Goal: Obtain resource: Obtain resource

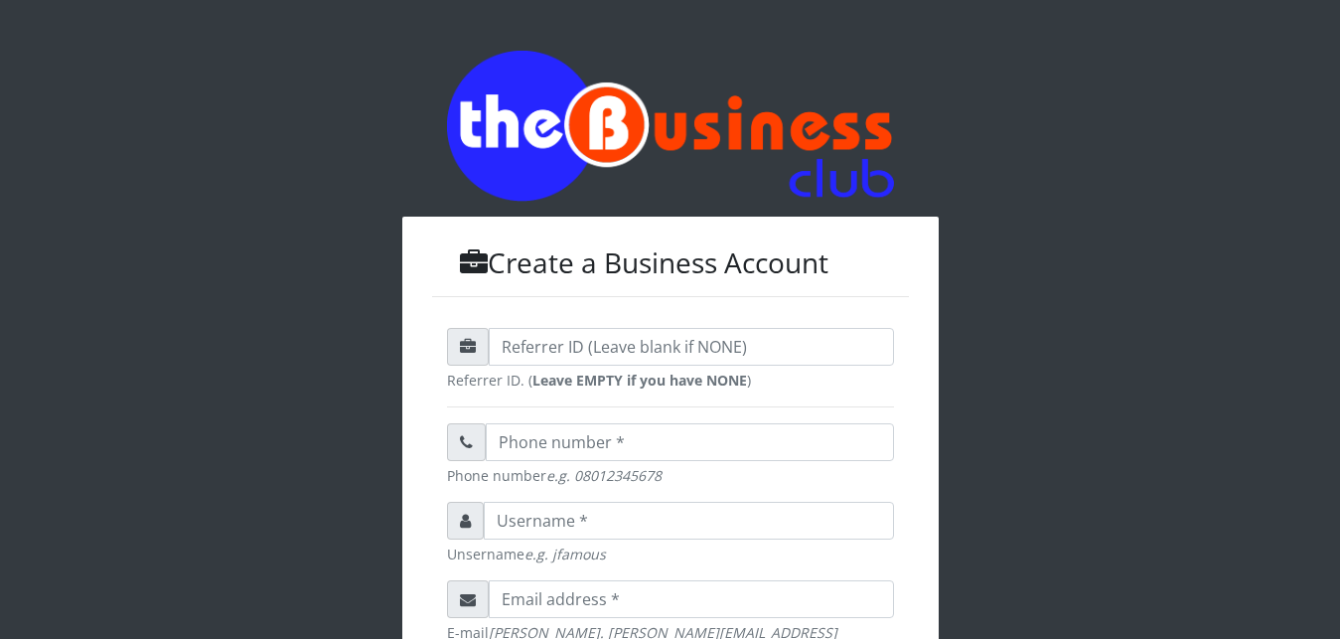
scroll to position [635, 0]
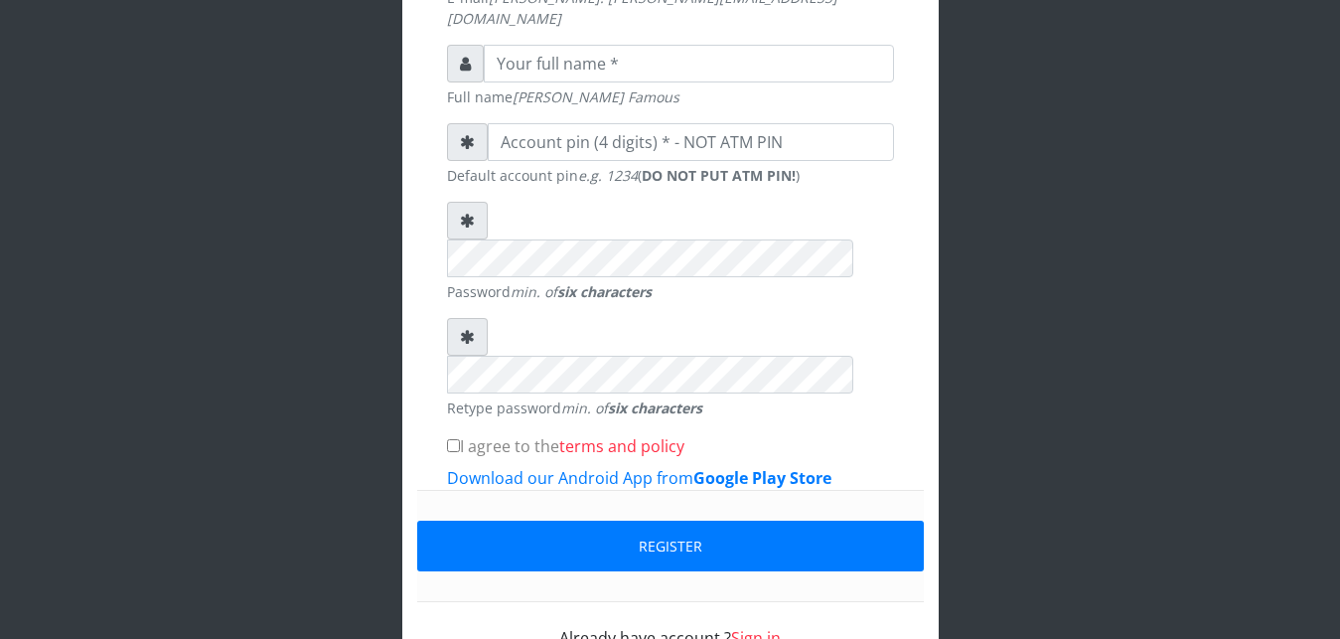
click at [752, 627] on link "Sign in" at bounding box center [756, 638] width 50 height 22
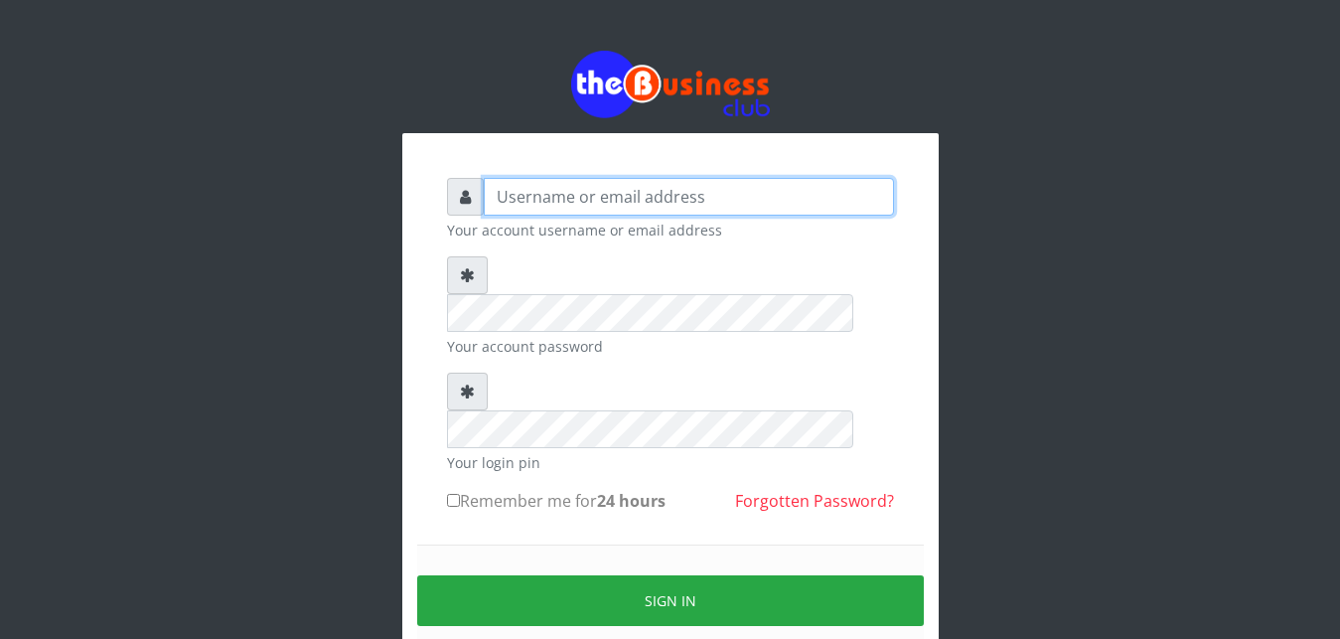
click at [701, 188] on input "text" at bounding box center [689, 197] width 410 height 38
click at [697, 189] on input "text" at bounding box center [689, 197] width 410 height 38
type input "Ifytex"
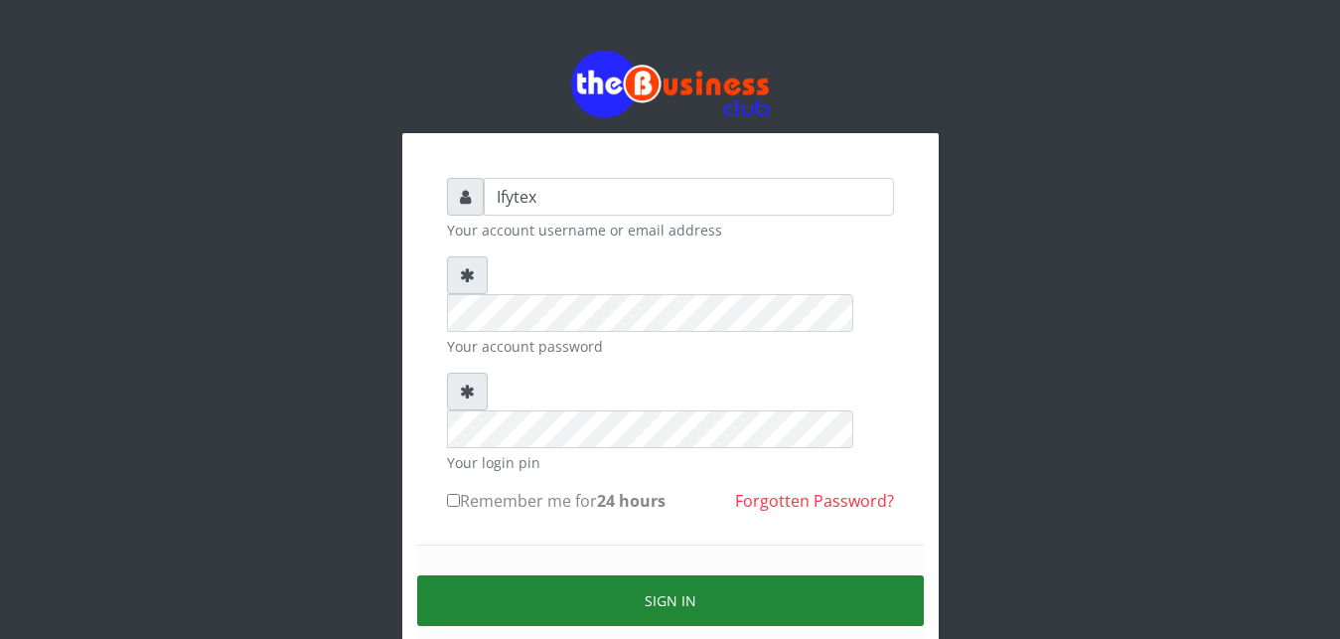
click at [622, 575] on button "Sign in" at bounding box center [670, 600] width 507 height 51
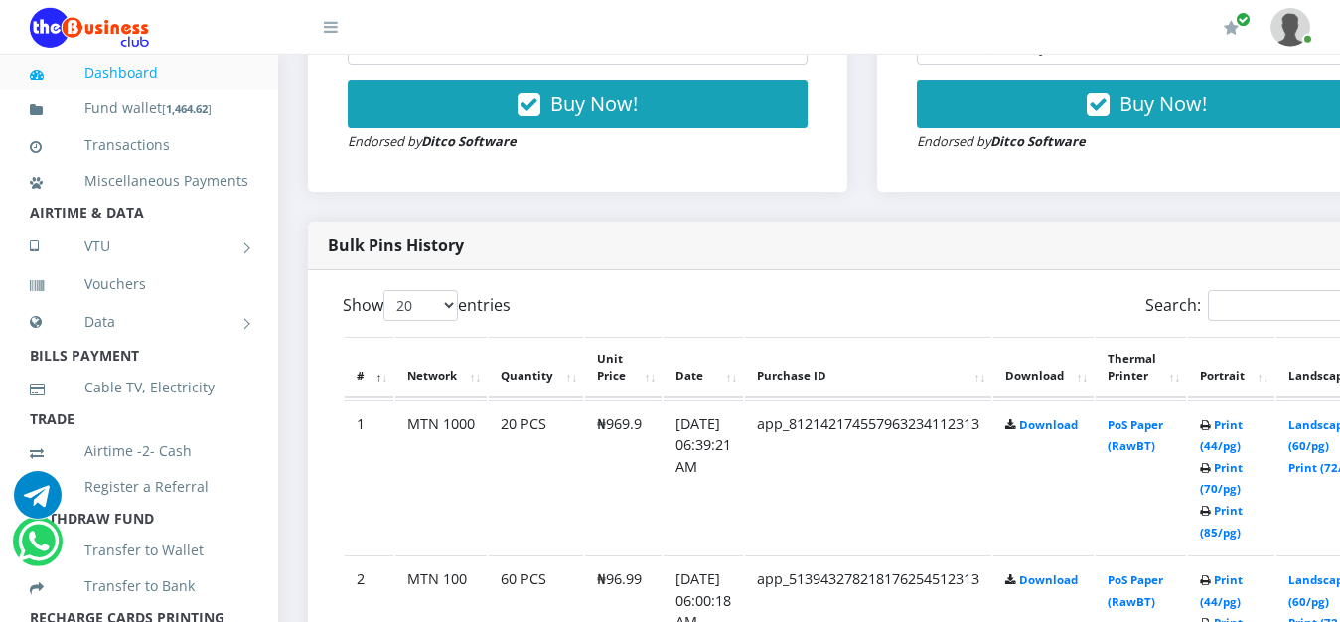
scroll to position [861, 0]
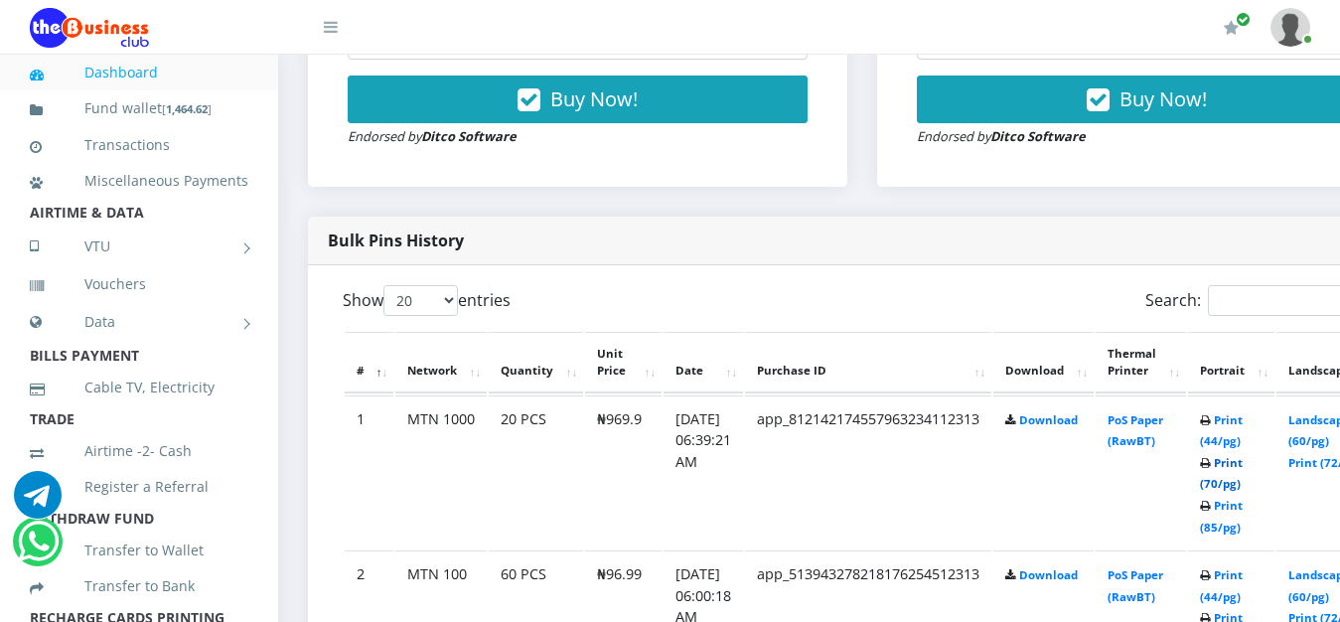
click at [1243, 455] on link "Print (70/pg)" at bounding box center [1221, 473] width 43 height 37
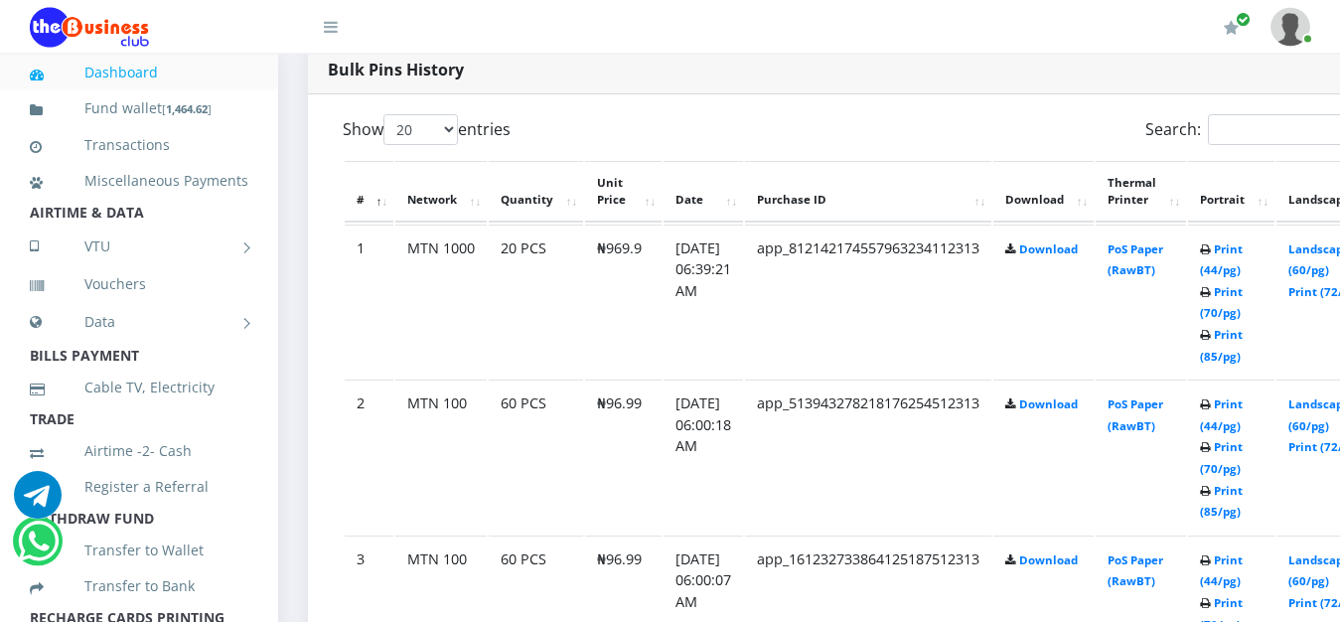
scroll to position [1115, 0]
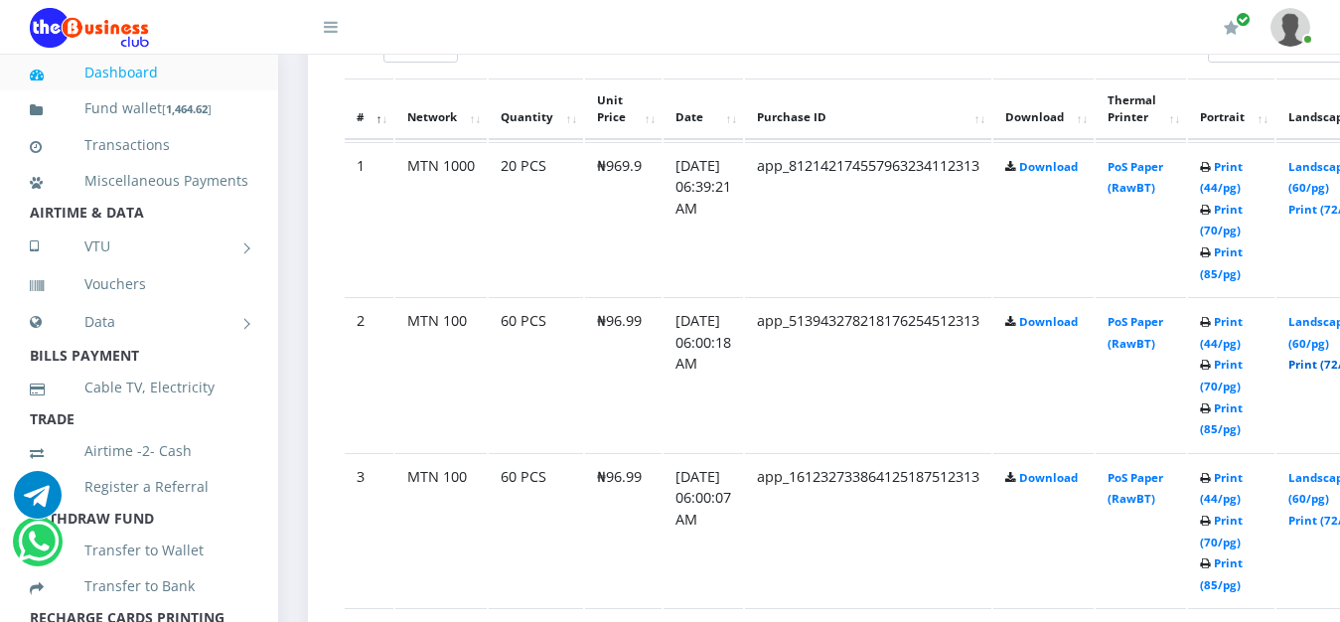
click at [1325, 357] on link "Print (72/pg)" at bounding box center [1325, 364] width 73 height 15
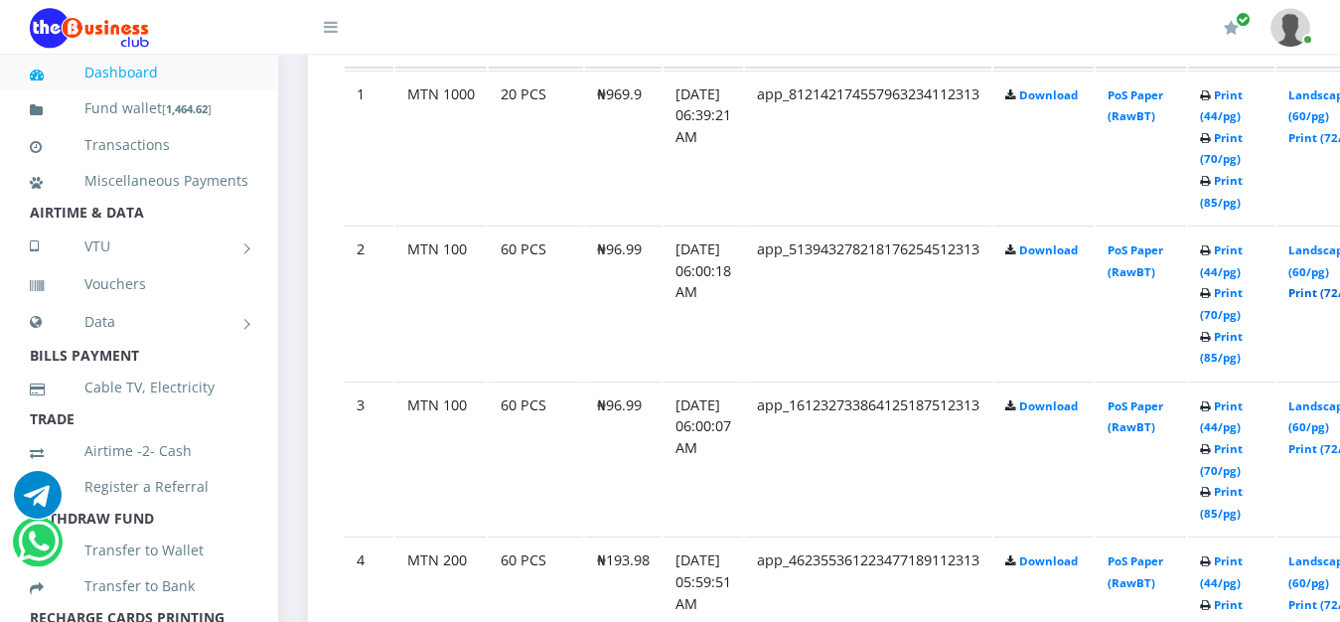
scroll to position [1267, 0]
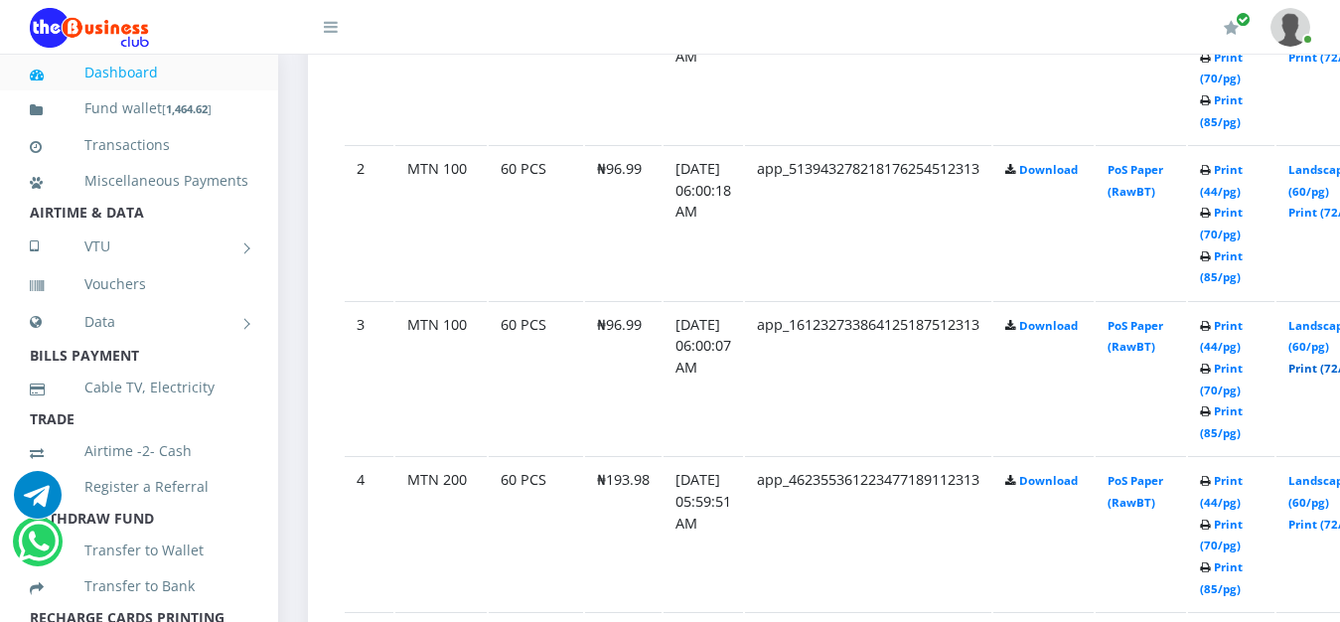
click at [1327, 361] on link "Print (72/pg)" at bounding box center [1325, 368] width 73 height 15
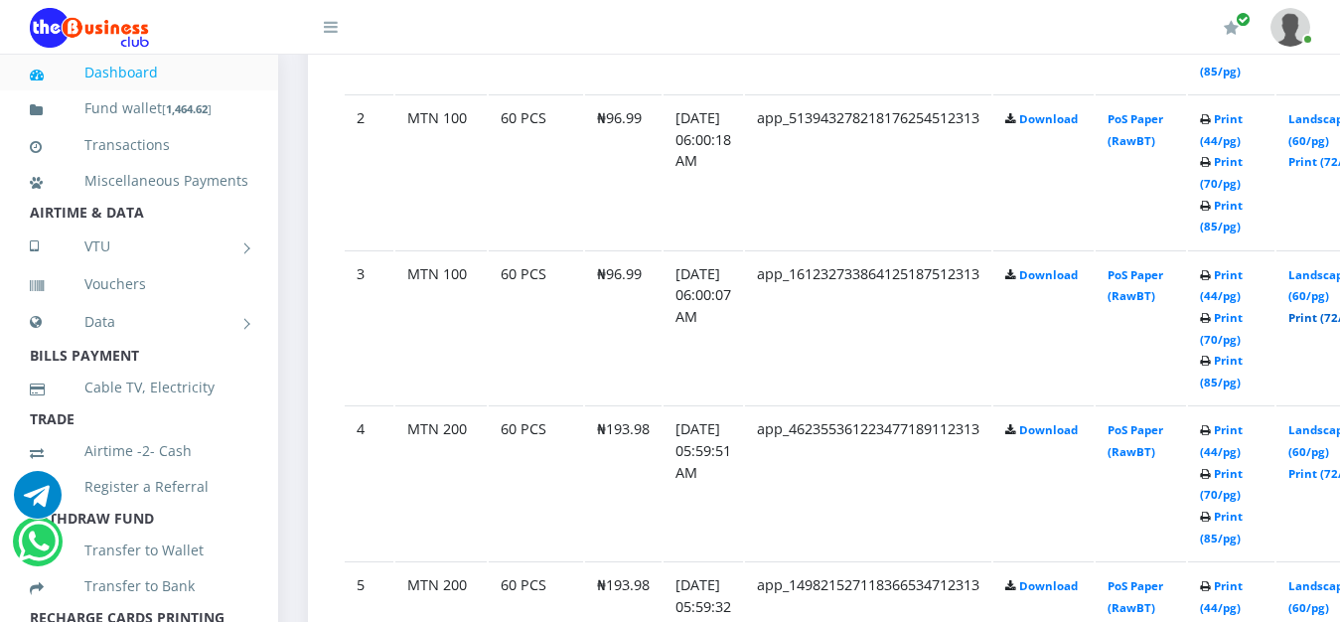
scroll to position [1419, 0]
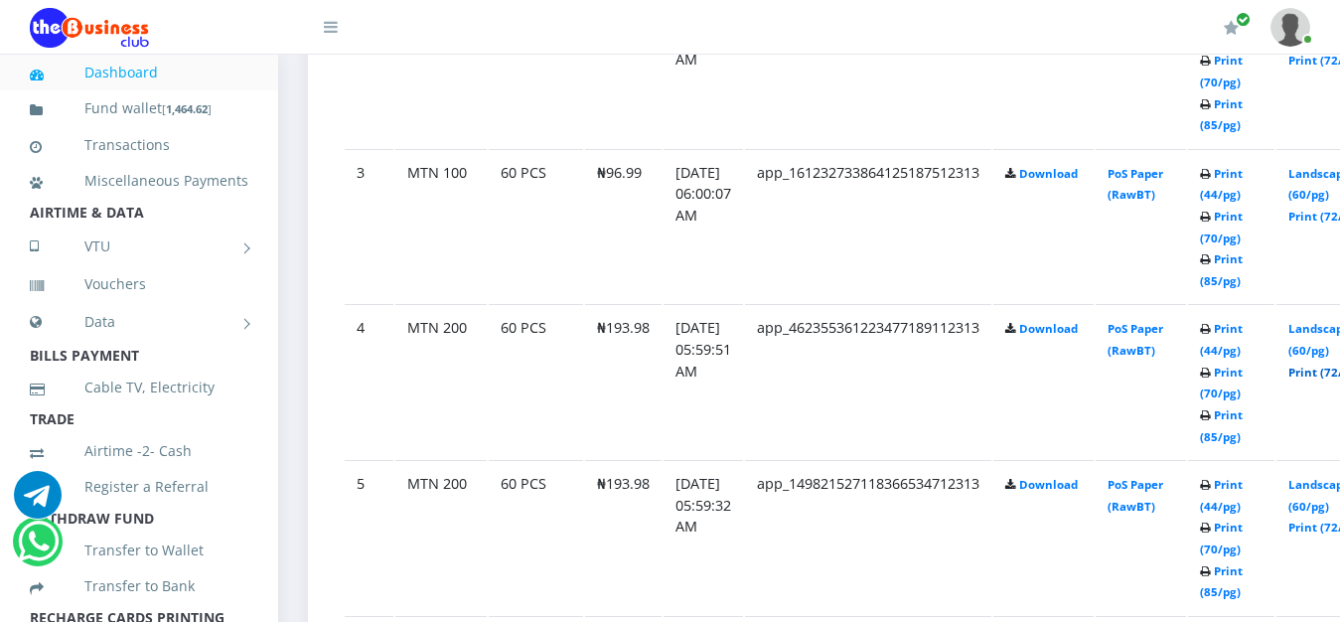
click at [1324, 365] on link "Print (72/pg)" at bounding box center [1325, 372] width 73 height 15
click at [1330, 520] on link "Print (72/pg)" at bounding box center [1325, 527] width 73 height 15
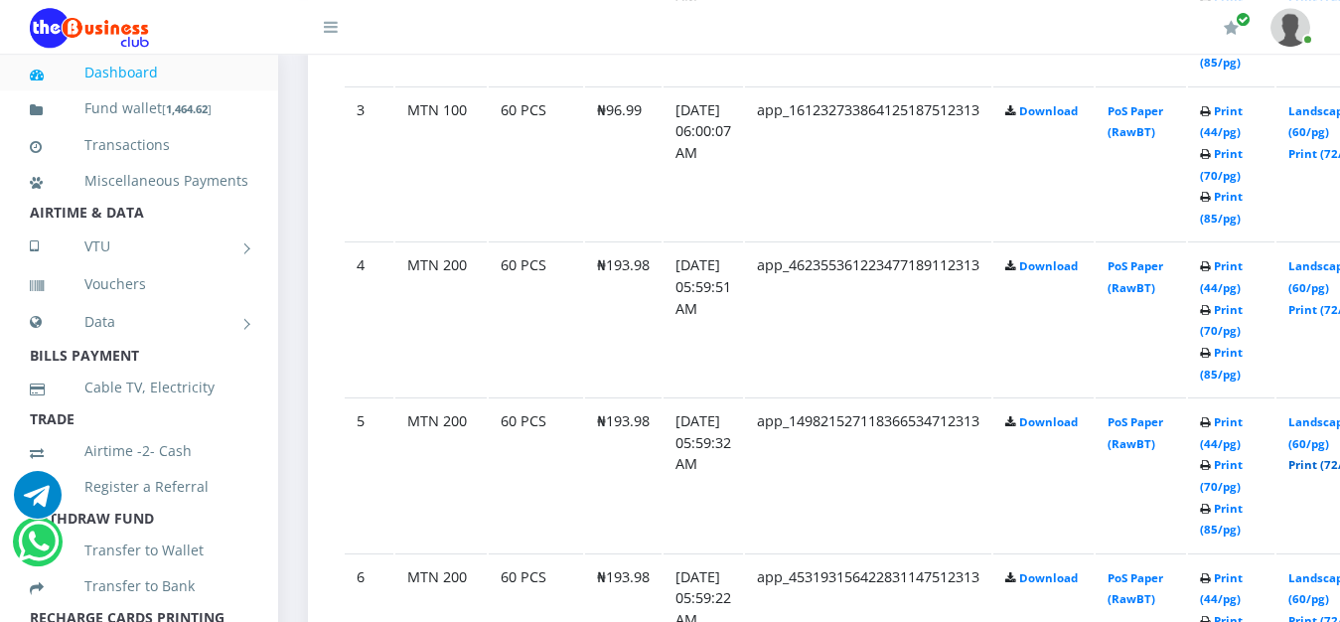
scroll to position [1520, 0]
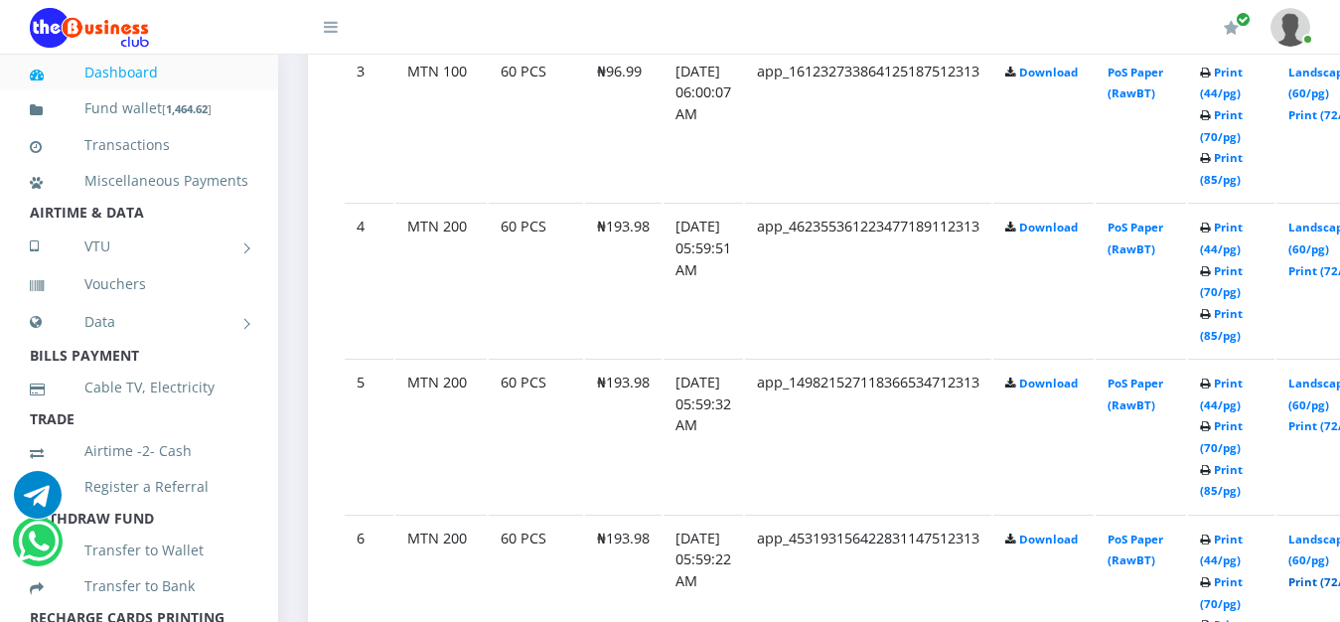
click at [1325, 574] on link "Print (72/pg)" at bounding box center [1325, 581] width 73 height 15
click at [1322, 418] on link "Print (72/pg)" at bounding box center [1325, 425] width 73 height 15
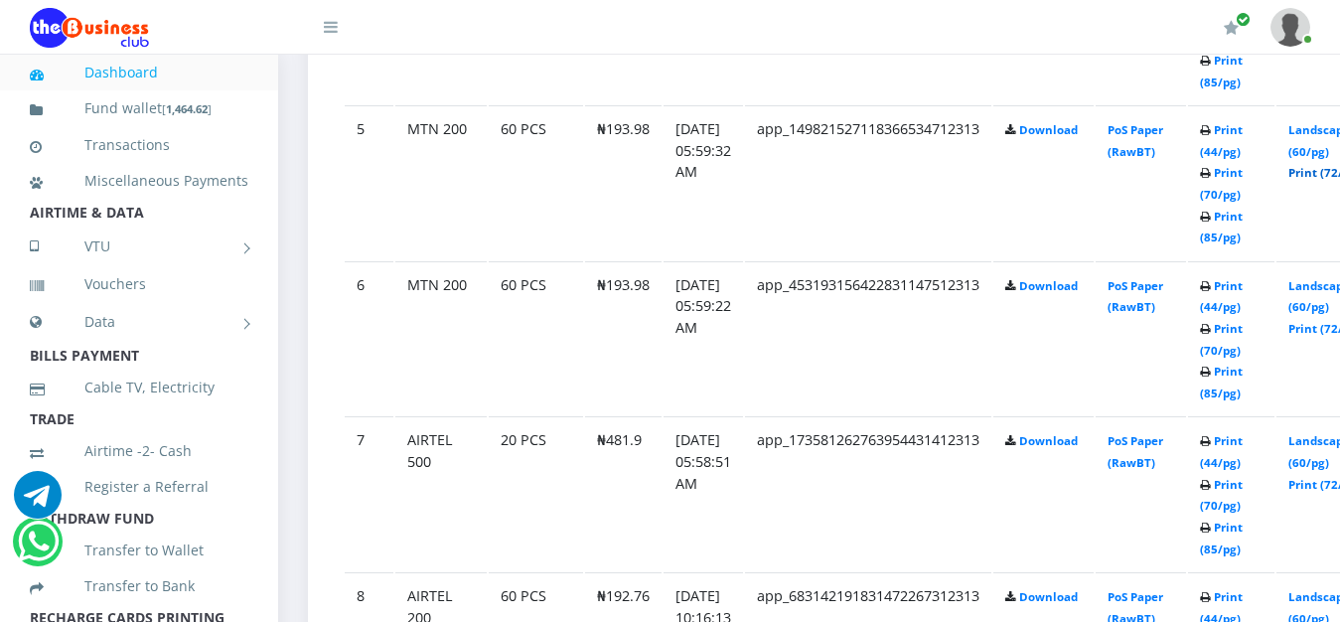
scroll to position [1824, 0]
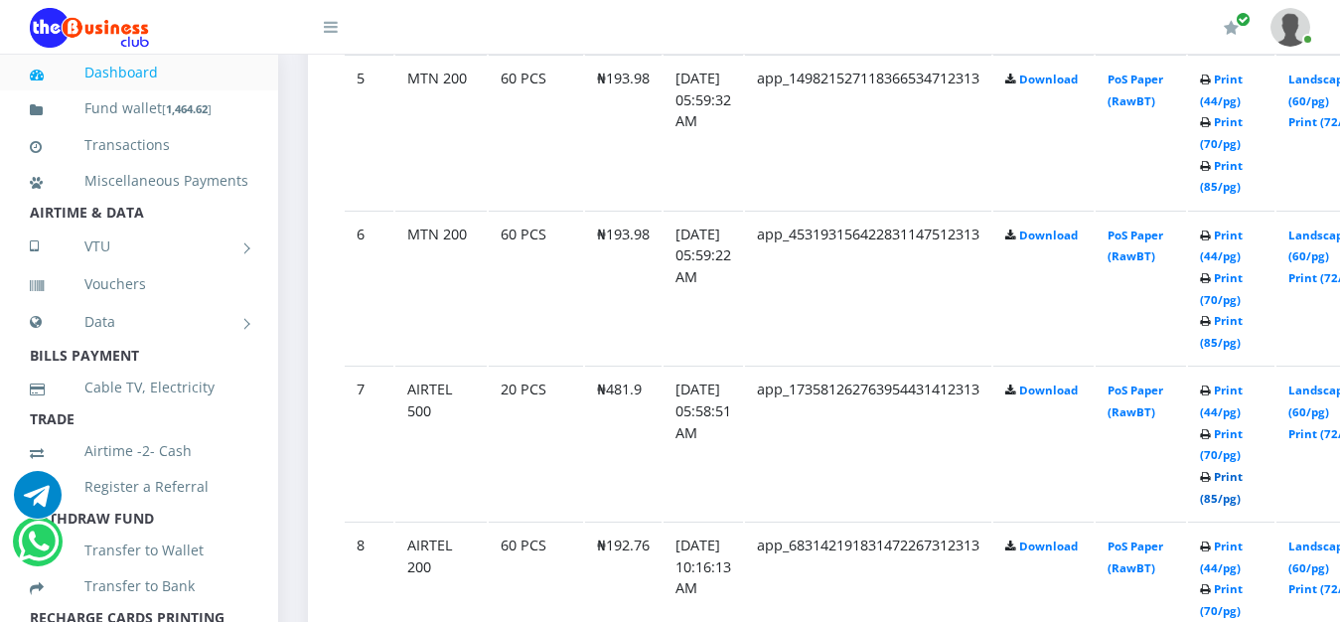
click at [1243, 469] on link "Print (85/pg)" at bounding box center [1221, 487] width 43 height 37
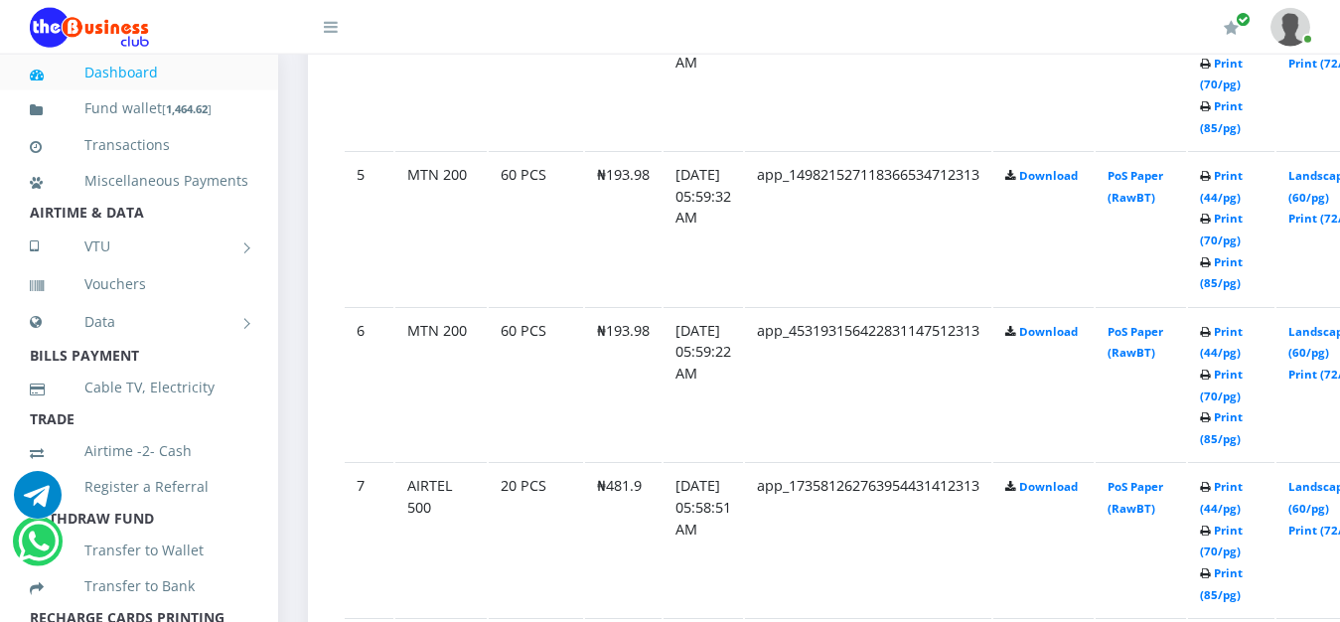
scroll to position [1723, 0]
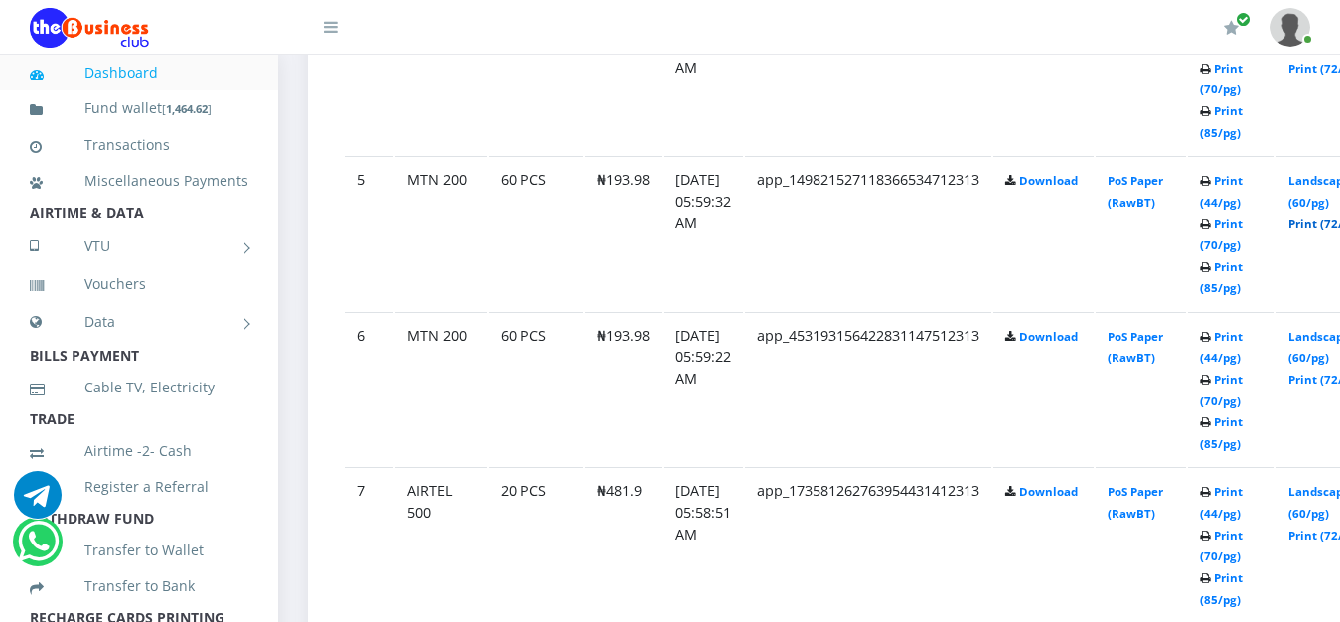
click at [1323, 216] on link "Print (72/pg)" at bounding box center [1325, 223] width 73 height 15
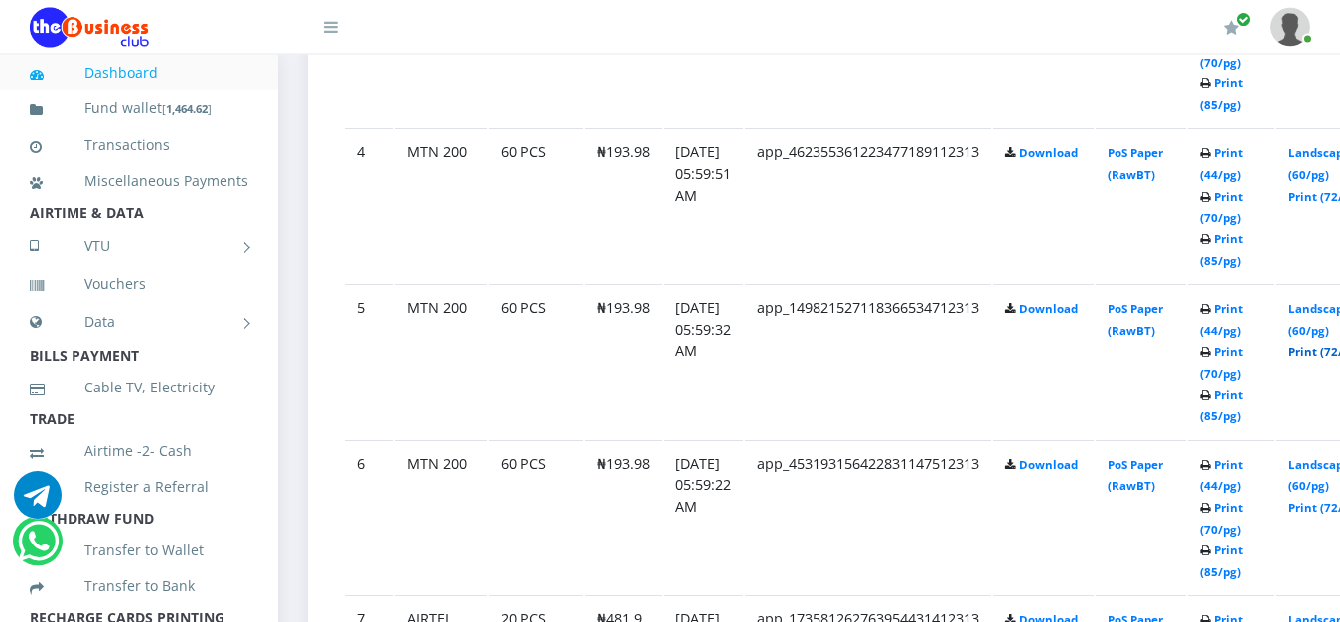
scroll to position [1571, 0]
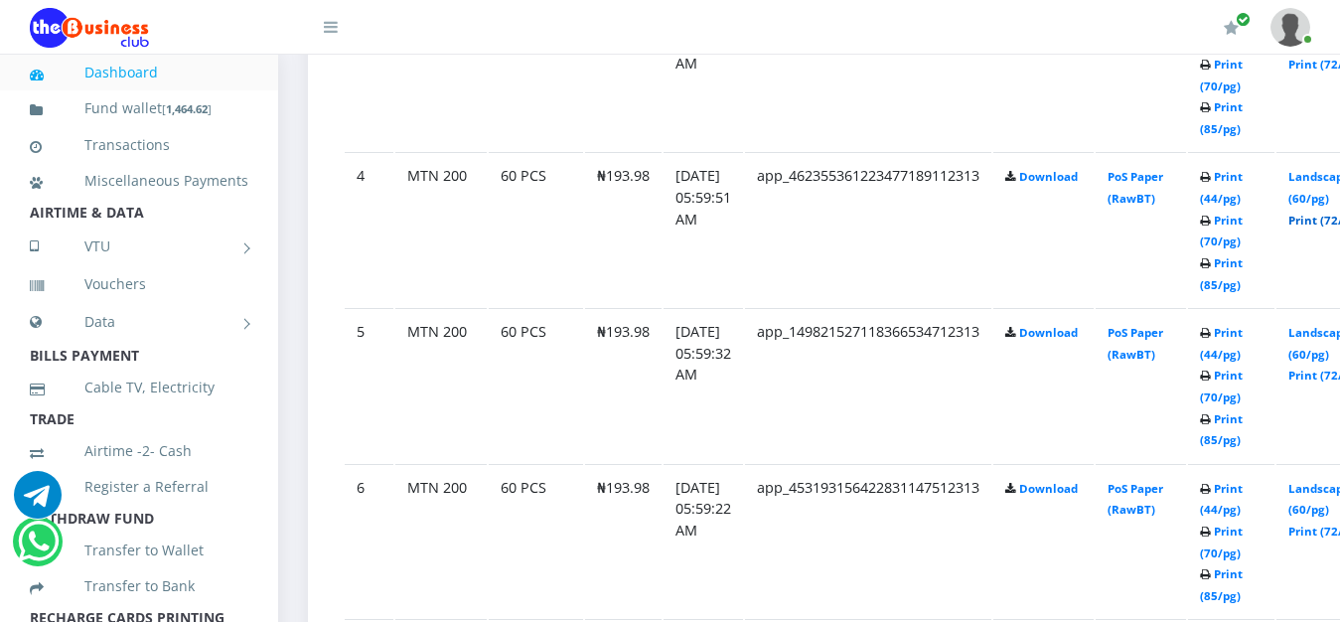
click at [1329, 213] on link "Print (72/pg)" at bounding box center [1325, 220] width 73 height 15
click at [1330, 524] on link "Print (72/pg)" at bounding box center [1325, 531] width 73 height 15
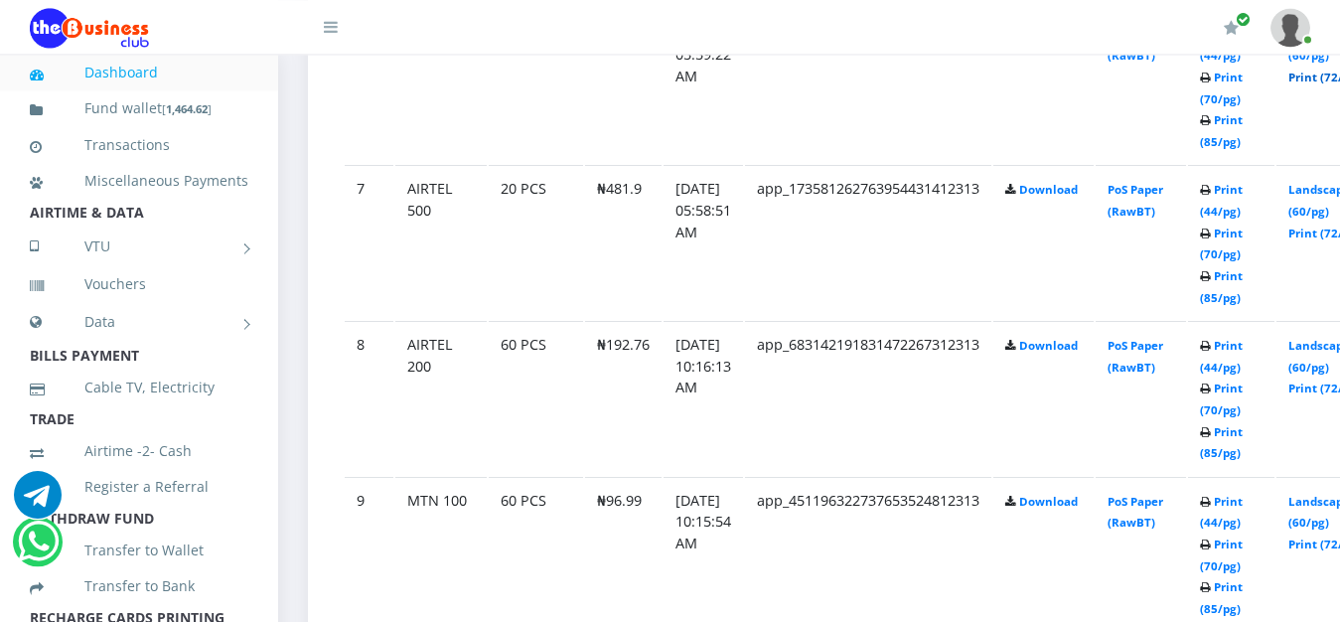
scroll to position [2027, 0]
click at [1243, 266] on link "Print (85/pg)" at bounding box center [1221, 284] width 43 height 37
